Goal: Information Seeking & Learning: Learn about a topic

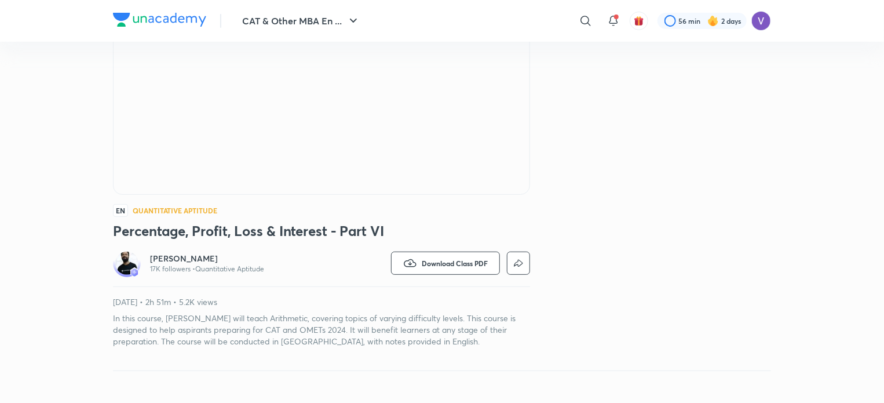
scroll to position [169, 0]
